Goal: Task Accomplishment & Management: Use online tool/utility

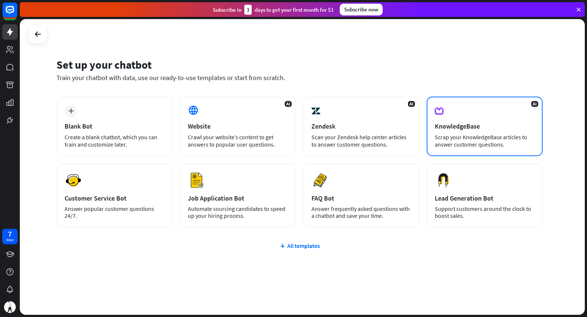
click at [521, 143] on div "Scrap your KnowledgeBase articles to answer customer questions." at bounding box center [485, 140] width 100 height 15
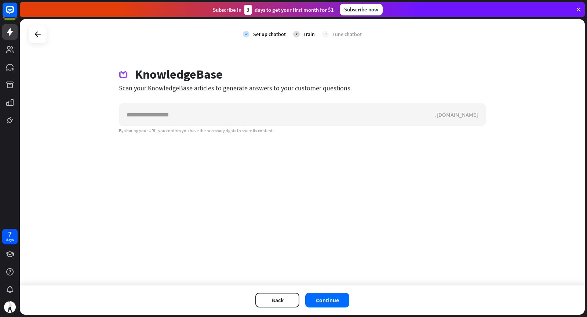
click at [47, 34] on div "check Set up chatbot 2 Train 3 Tune chatbot" at bounding box center [302, 34] width 565 height 30
click at [42, 36] on icon at bounding box center [37, 34] width 9 height 9
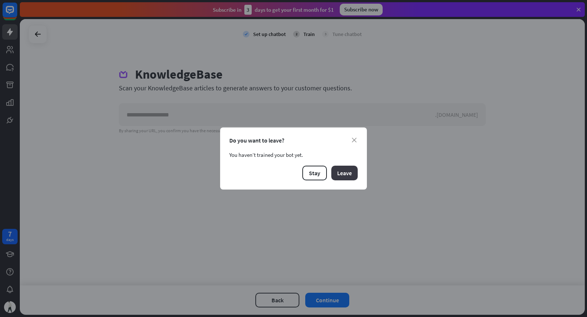
click at [342, 174] on button "Leave" at bounding box center [344, 172] width 26 height 15
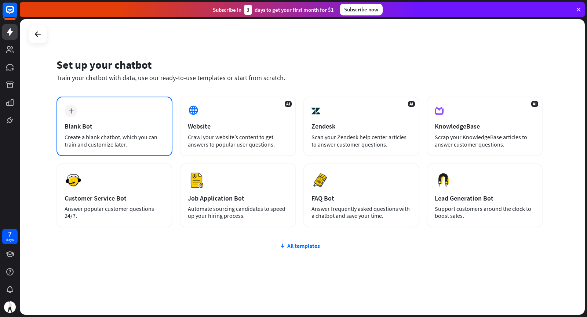
click at [135, 144] on div "Create a blank chatbot, which you can train and customize later." at bounding box center [115, 140] width 100 height 15
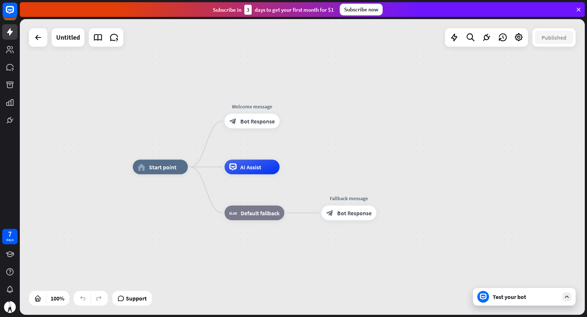
click at [529, 296] on div "Test your bot" at bounding box center [526, 296] width 66 height 7
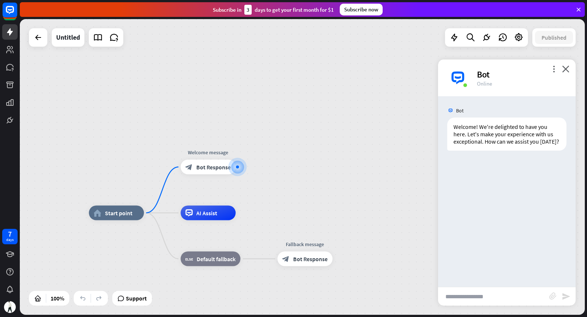
click at [452, 296] on input "text" at bounding box center [493, 296] width 111 height 18
type input "**********"
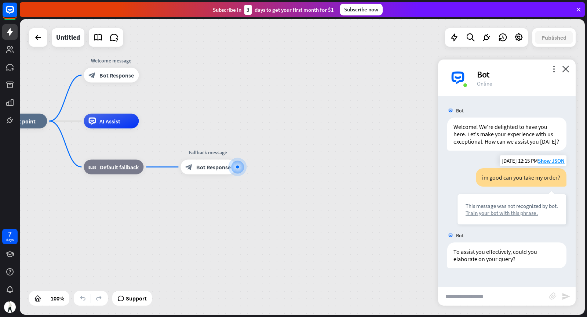
click at [517, 214] on div "Train your bot with this phrase." at bounding box center [512, 212] width 92 height 7
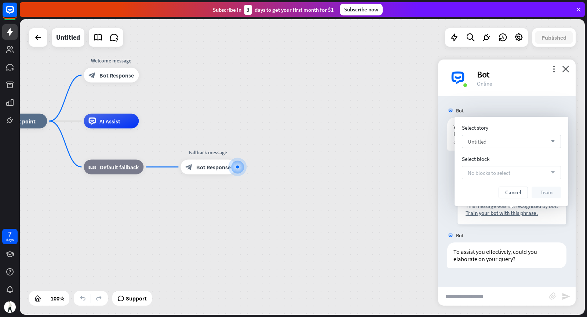
click at [498, 139] on div "Untitled arrow_down" at bounding box center [511, 141] width 99 height 13
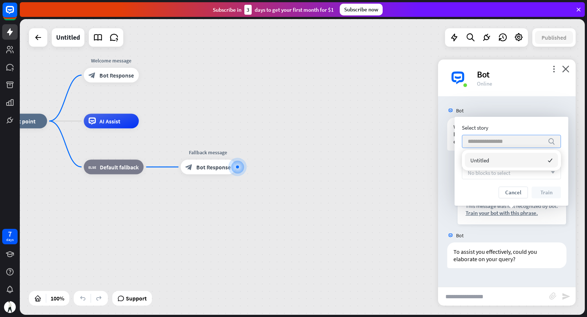
click at [492, 146] on input "search" at bounding box center [506, 141] width 76 height 12
click at [482, 160] on span "Untitled" at bounding box center [479, 160] width 19 height 7
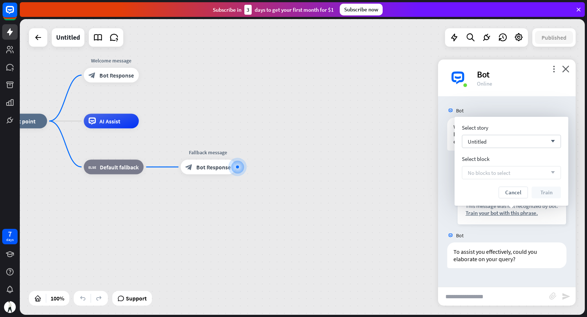
click at [483, 175] on span "No blocks to select" at bounding box center [489, 172] width 43 height 7
click at [549, 174] on icon "arrow_down" at bounding box center [551, 172] width 8 height 4
click at [559, 105] on div "Bot" at bounding box center [507, 110] width 138 height 14
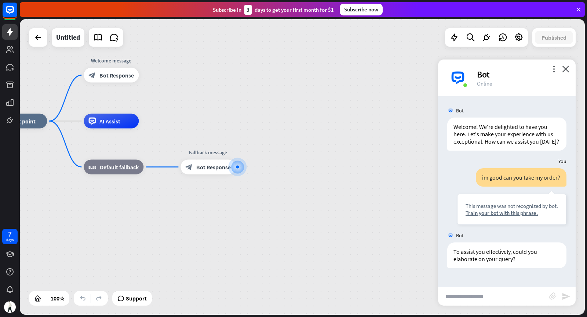
click at [459, 300] on input "text" at bounding box center [493, 296] width 111 height 18
type input "**********"
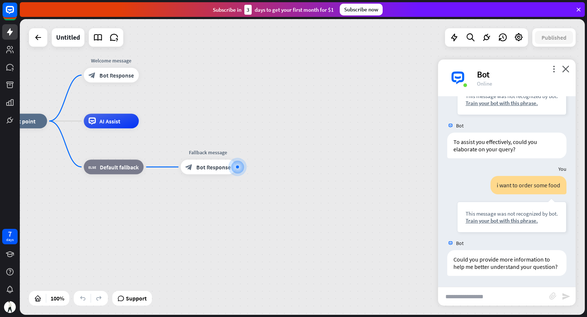
scroll to position [124, 0]
click at [97, 33] on icon at bounding box center [98, 38] width 10 height 10
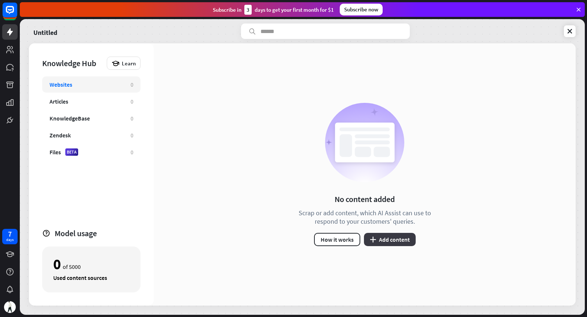
click at [393, 242] on button "plus Add content" at bounding box center [390, 239] width 52 height 13
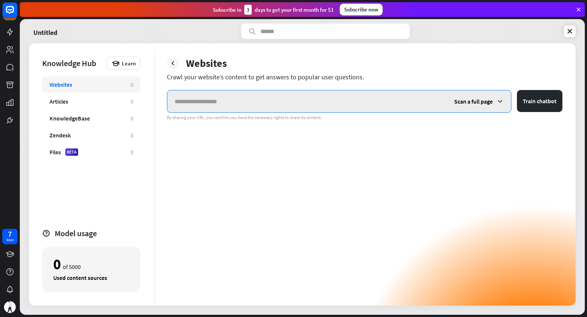
click at [299, 101] on input "text" at bounding box center [307, 101] width 280 height 22
paste input "**********"
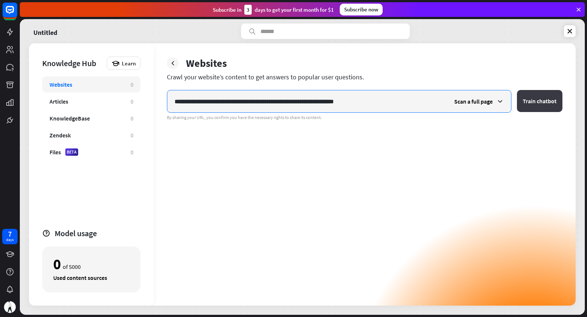
type input "**********"
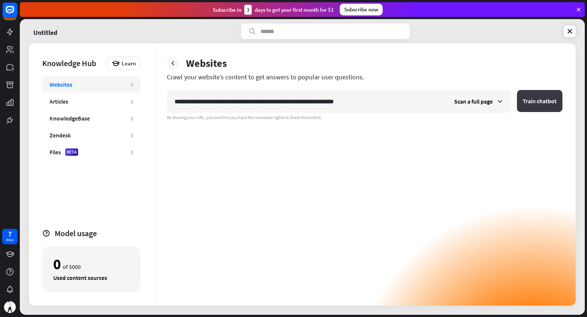
click at [556, 103] on button "Train chatbot" at bounding box center [539, 101] width 45 height 22
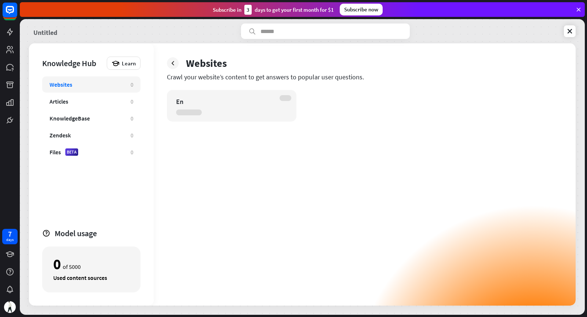
click at [48, 35] on link "Untitled" at bounding box center [45, 30] width 24 height 15
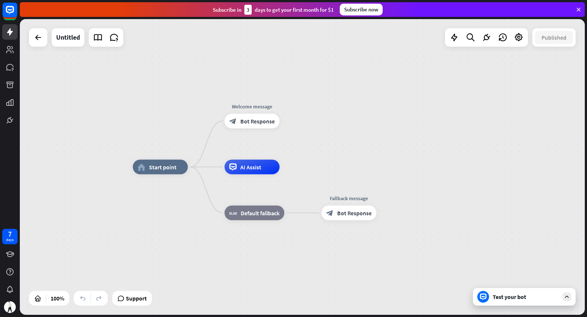
click at [496, 291] on div "Test your bot" at bounding box center [524, 297] width 103 height 18
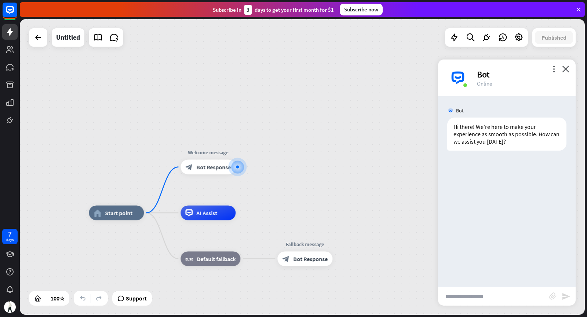
click at [469, 298] on input "text" at bounding box center [493, 296] width 111 height 18
type input "**********"
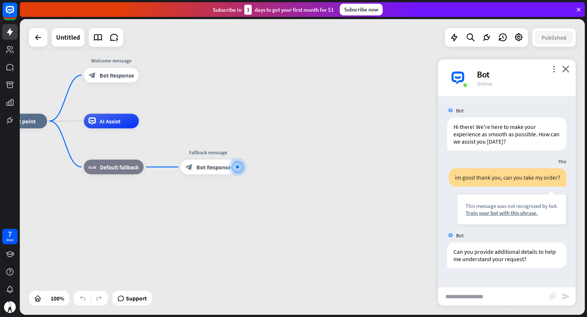
click at [565, 73] on div "Bot" at bounding box center [522, 74] width 90 height 11
